Goal: Transaction & Acquisition: Purchase product/service

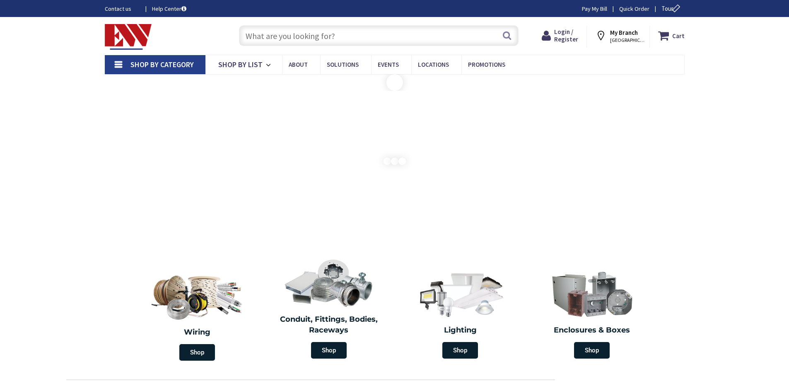
type input "Trymbulak Ln, [GEOGRAPHIC_DATA], [GEOGRAPHIC_DATA] 06033, [GEOGRAPHIC_DATA]"
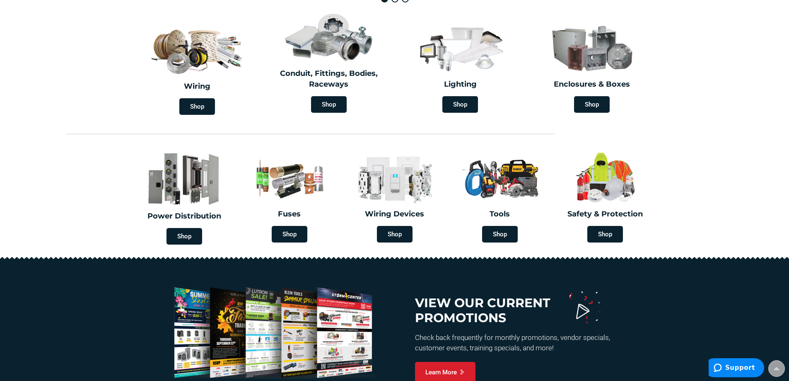
scroll to position [249, 0]
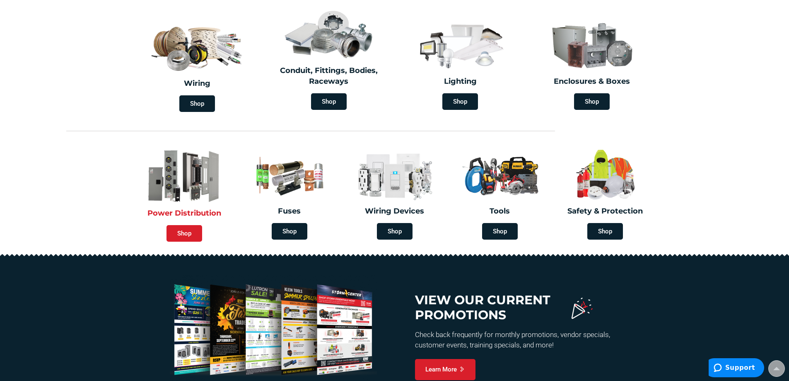
click at [191, 235] on span "Shop" at bounding box center [185, 233] width 36 height 17
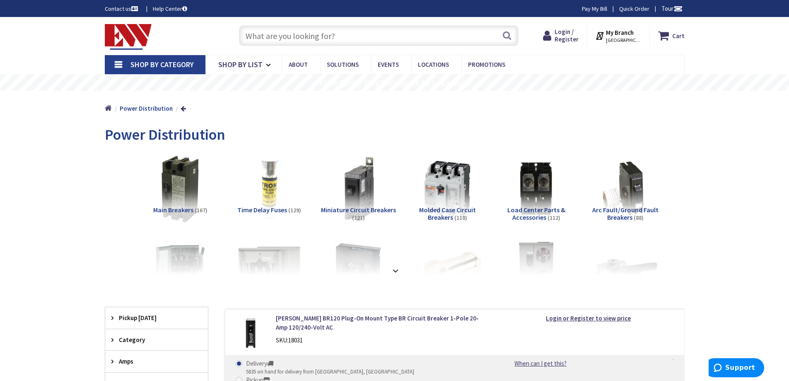
click at [331, 37] on input "text" at bounding box center [379, 35] width 280 height 21
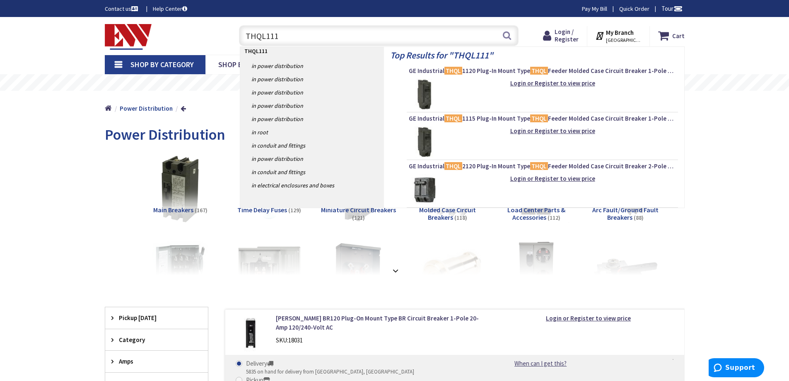
type input "THQL1115"
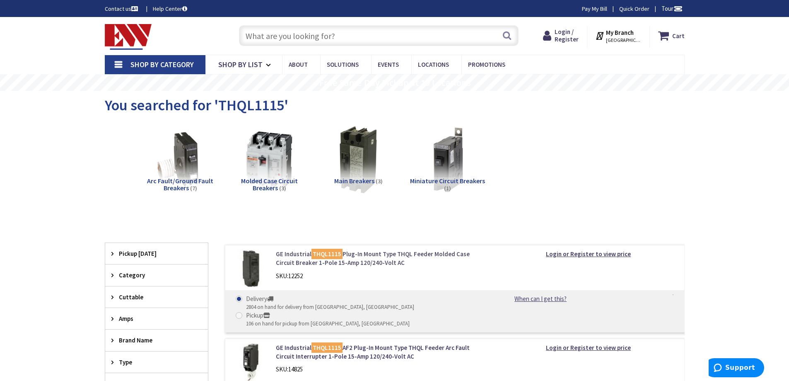
click at [292, 257] on link "GE Industrial THQL1115 Plug-In Mount Type THQL Feeder Molded Case Circuit Break…" at bounding box center [381, 258] width 211 height 18
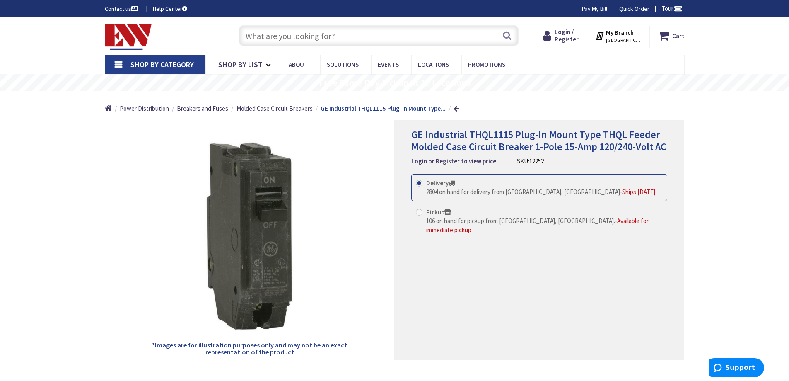
click at [626, 39] on span "[GEOGRAPHIC_DATA], [GEOGRAPHIC_DATA]" at bounding box center [623, 40] width 35 height 7
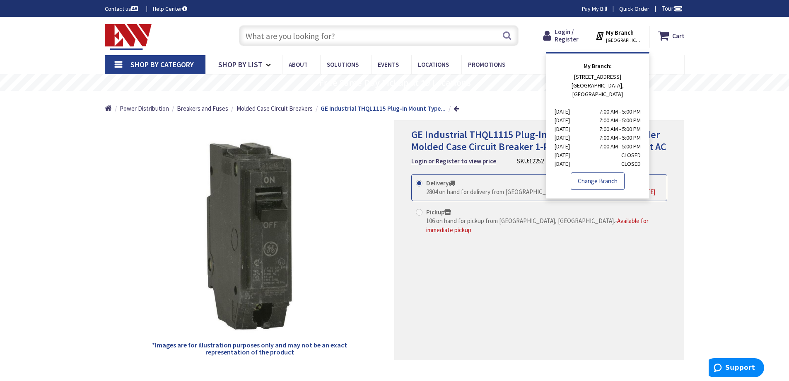
click at [599, 174] on link "Change Branch" at bounding box center [598, 180] width 54 height 17
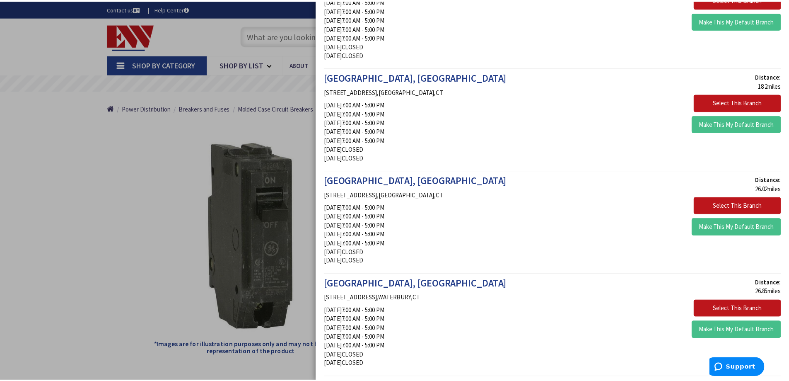
scroll to position [746, 0]
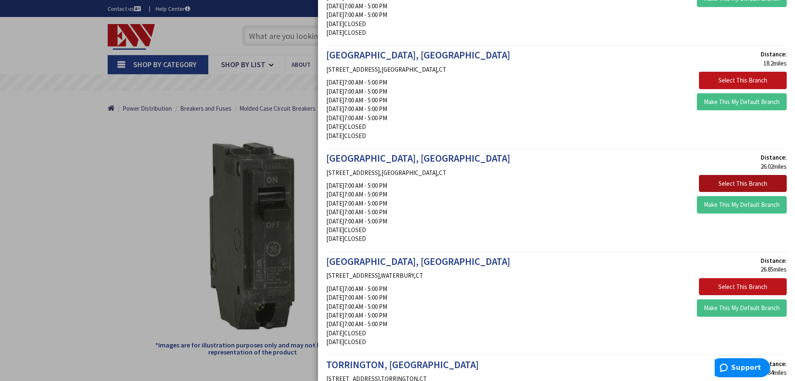
click at [729, 186] on button "Select This Branch" at bounding box center [743, 183] width 88 height 17
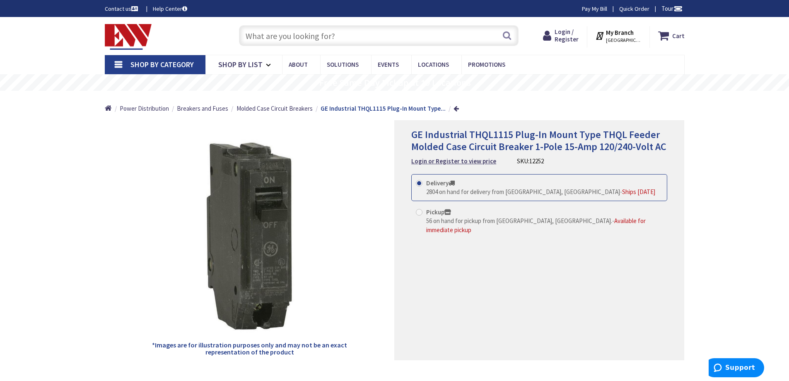
click at [266, 272] on img at bounding box center [249, 236] width 197 height 197
